Goal: Navigation & Orientation: Find specific page/section

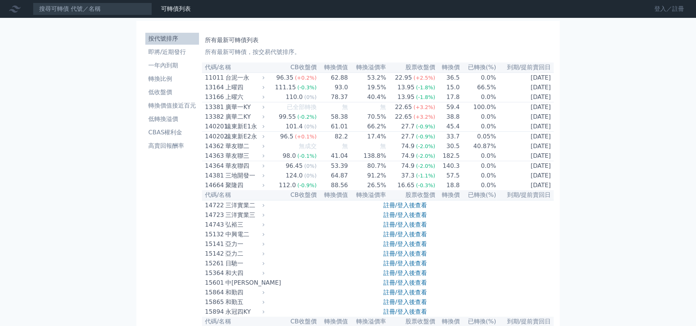
click at [663, 5] on link "登入／註冊" at bounding box center [669, 9] width 42 height 12
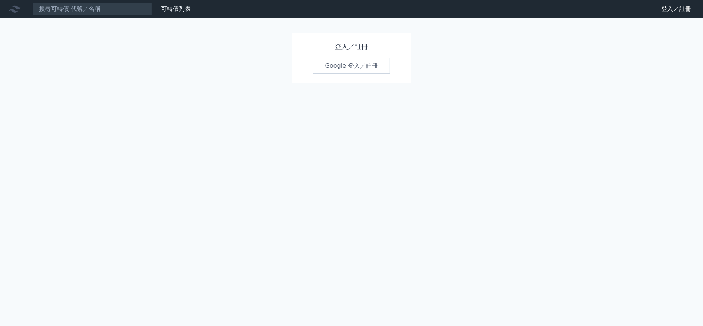
click at [338, 70] on link "Google 登入／註冊" at bounding box center [351, 66] width 77 height 16
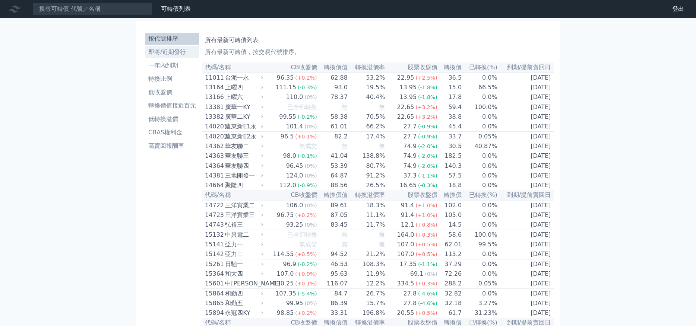
click at [172, 54] on li "即將/近期發行" at bounding box center [172, 52] width 54 height 9
